Goal: Navigation & Orientation: Understand site structure

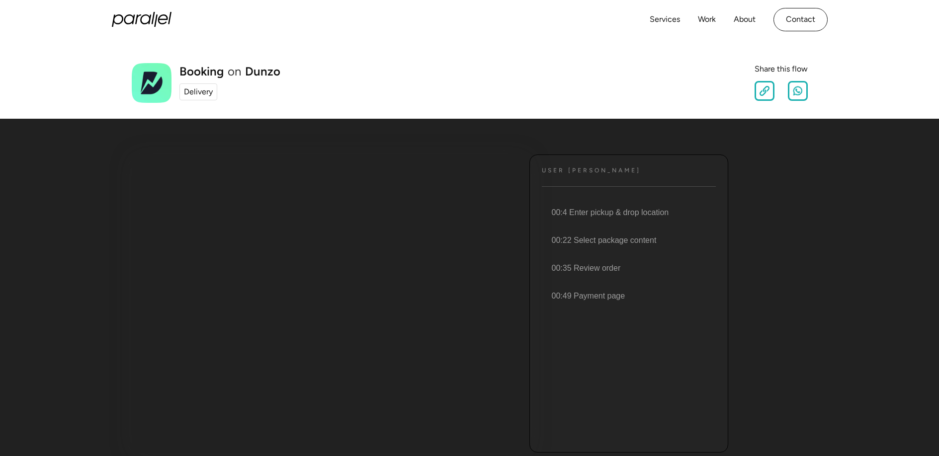
click at [195, 94] on div "Delivery" at bounding box center [198, 92] width 29 height 12
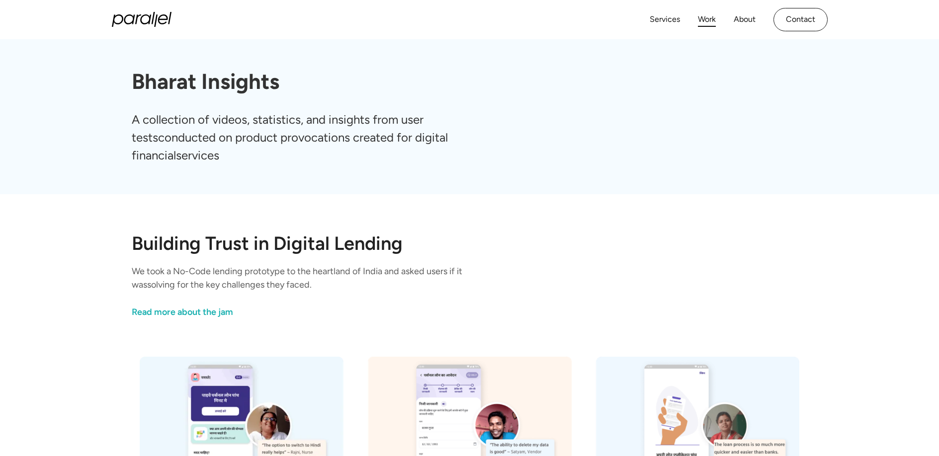
click at [708, 22] on link "Work" at bounding box center [707, 19] width 18 height 14
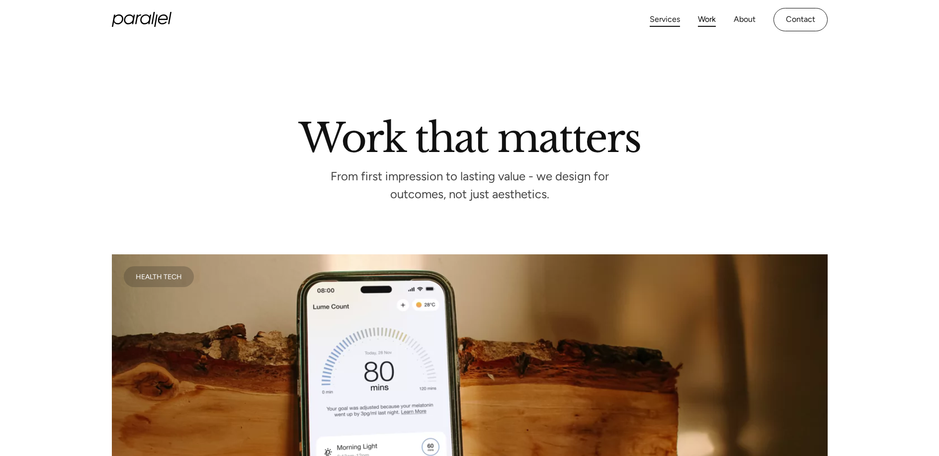
click at [674, 20] on link "Services" at bounding box center [665, 19] width 30 height 14
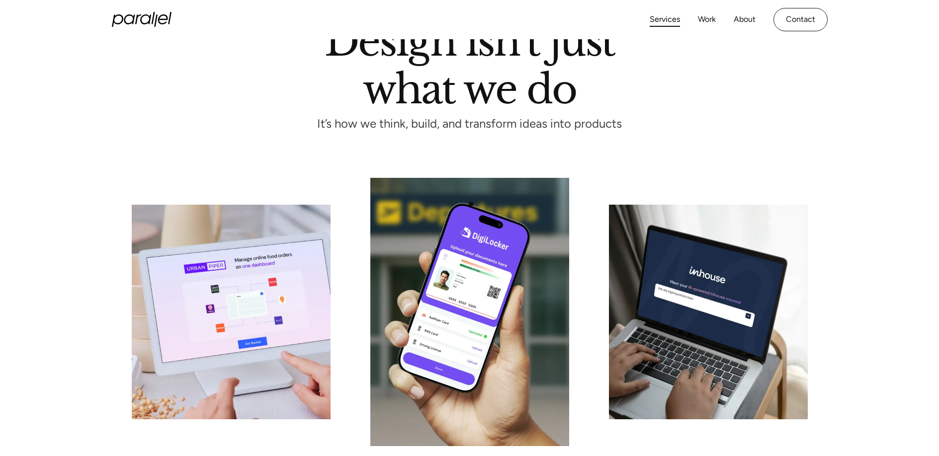
scroll to position [476, 0]
